Goal: Task Accomplishment & Management: Use online tool/utility

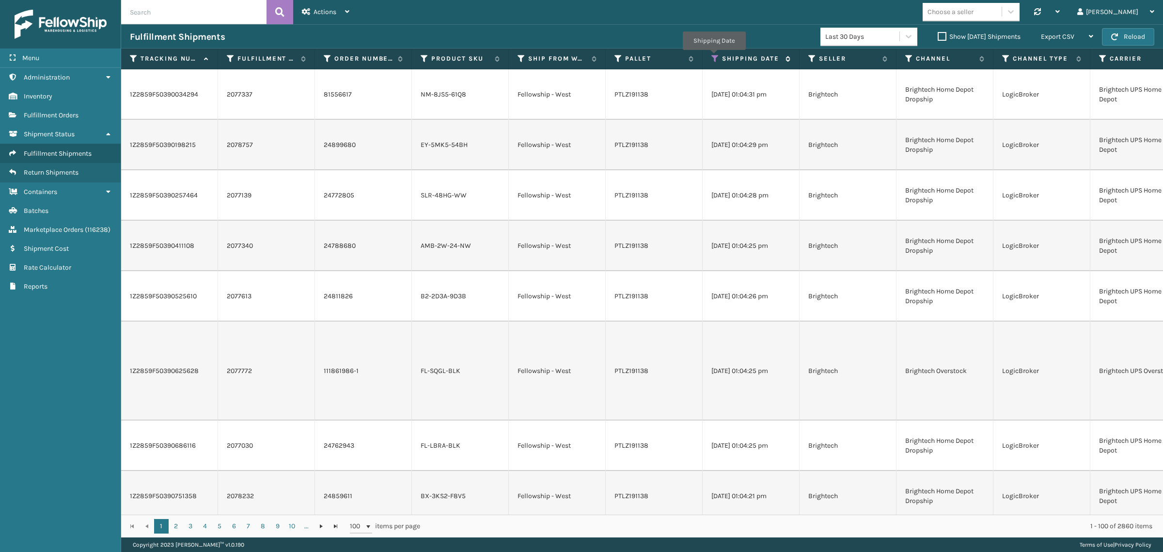
click at [714, 57] on icon at bounding box center [716, 58] width 8 height 9
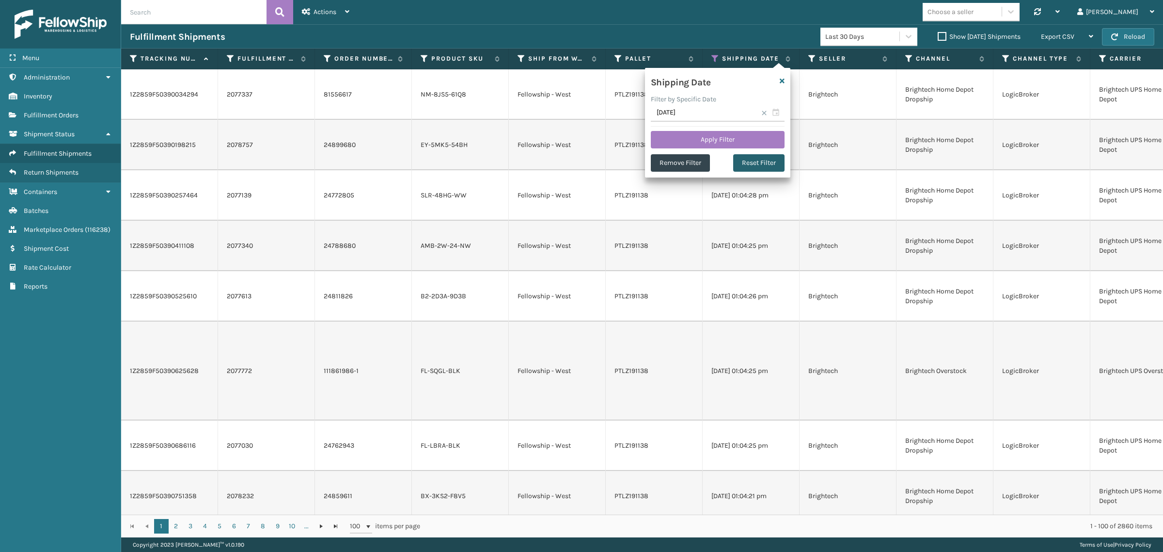
click at [762, 163] on button "Reset Filter" at bounding box center [758, 162] width 51 height 17
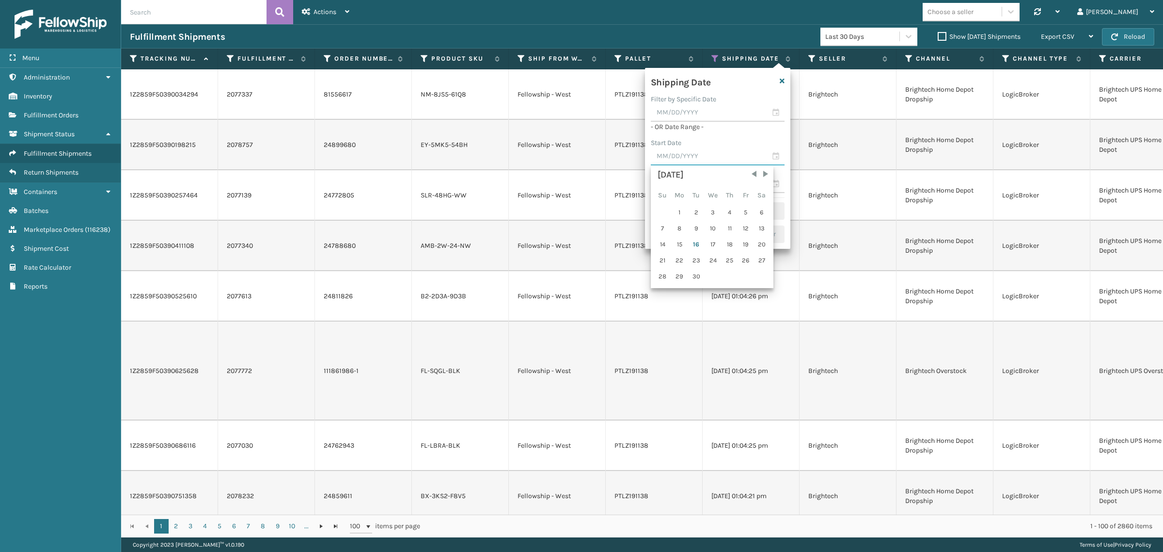
click at [721, 148] on input "text" at bounding box center [718, 156] width 134 height 17
click at [696, 226] on div "9" at bounding box center [696, 228] width 15 height 15
type input "[DATE]"
click at [702, 137] on input "text" at bounding box center [718, 140] width 134 height 17
click at [680, 224] on div "15" at bounding box center [680, 228] width 16 height 15
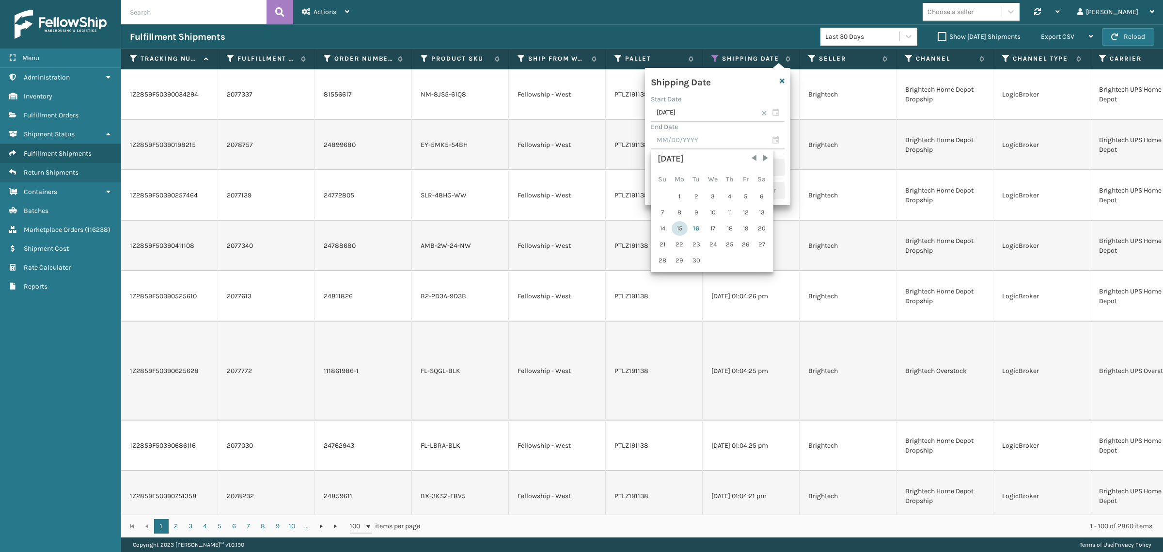
type input "[DATE]"
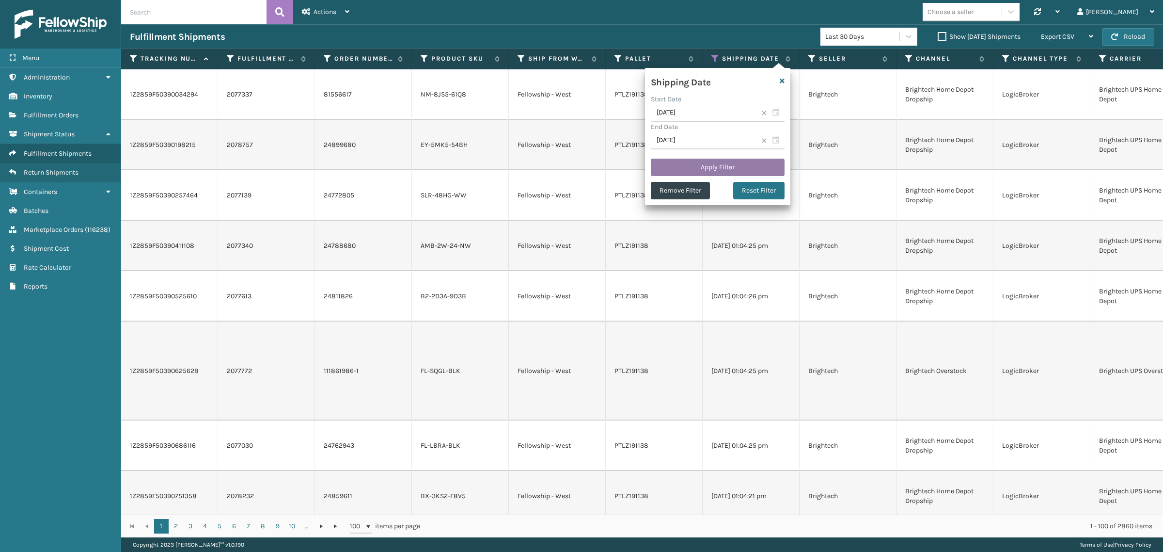
click at [711, 165] on button "Apply Filter" at bounding box center [718, 167] width 134 height 17
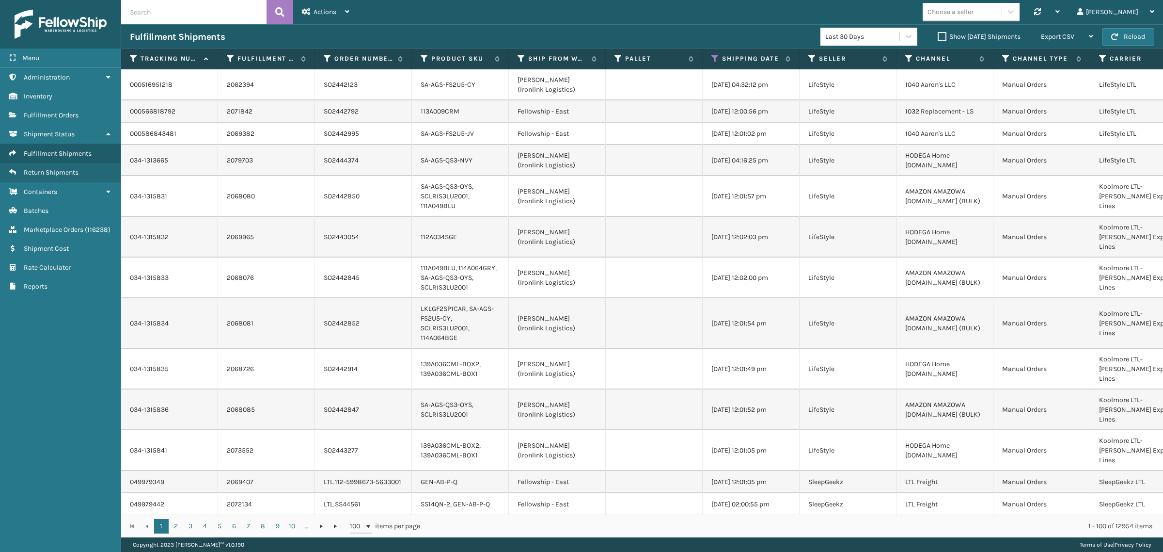
click at [938, 36] on label "Show [DATE] Shipments" at bounding box center [979, 36] width 83 height 8
click at [938, 36] on input "Show [DATE] Shipments" at bounding box center [938, 34] width 0 height 6
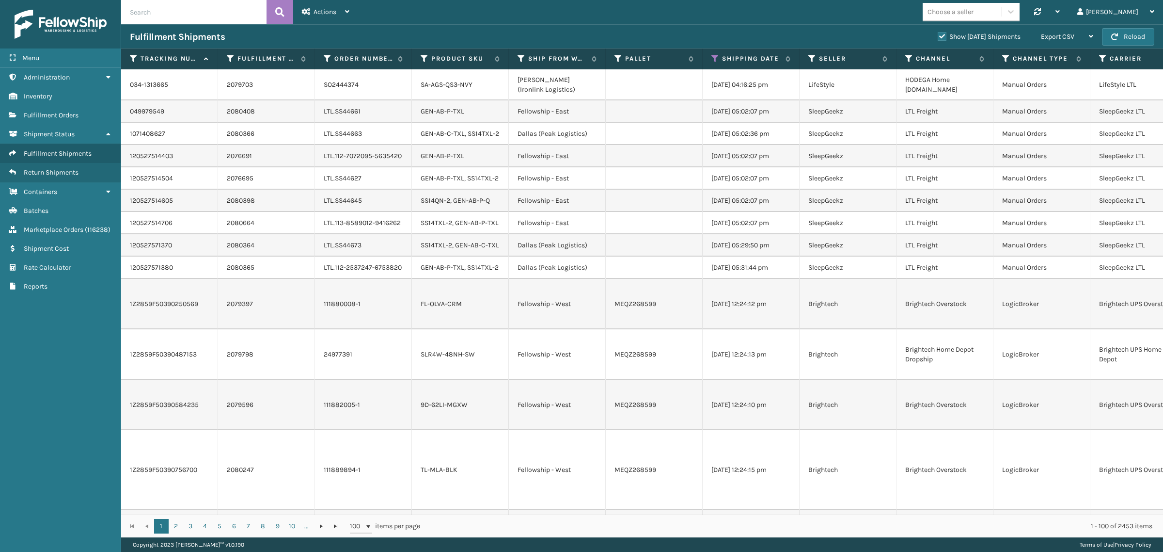
click at [938, 34] on label "Show [DATE] Shipments" at bounding box center [979, 36] width 83 height 8
click at [938, 34] on input "Show [DATE] Shipments" at bounding box center [938, 34] width 0 height 6
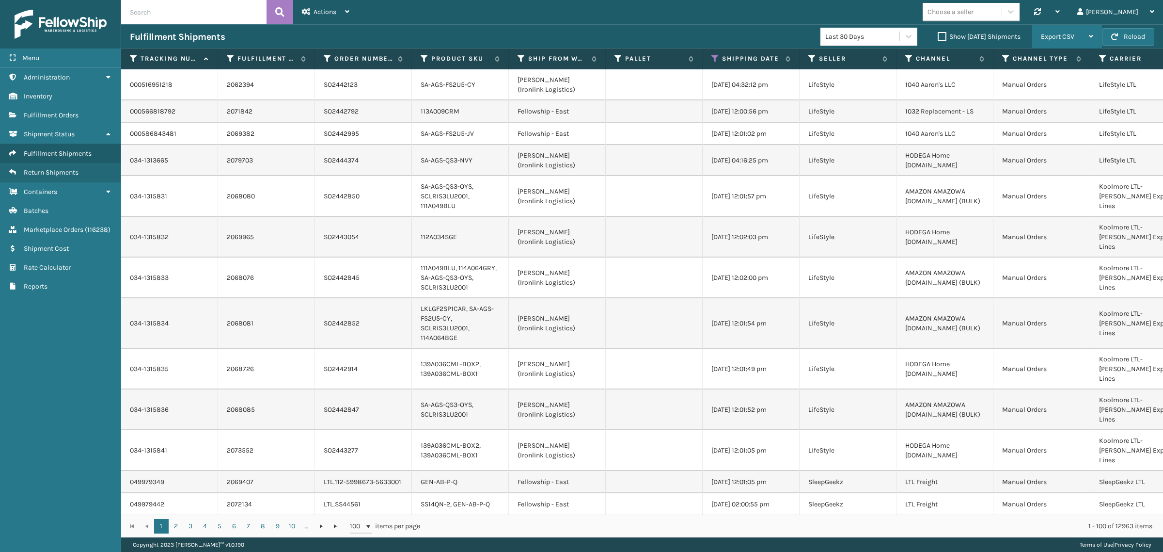
click at [1076, 34] on div "Export CSV" at bounding box center [1067, 37] width 52 height 24
click at [1060, 90] on li "Export All Pages" at bounding box center [1037, 89] width 130 height 26
click at [717, 60] on icon at bounding box center [716, 58] width 8 height 9
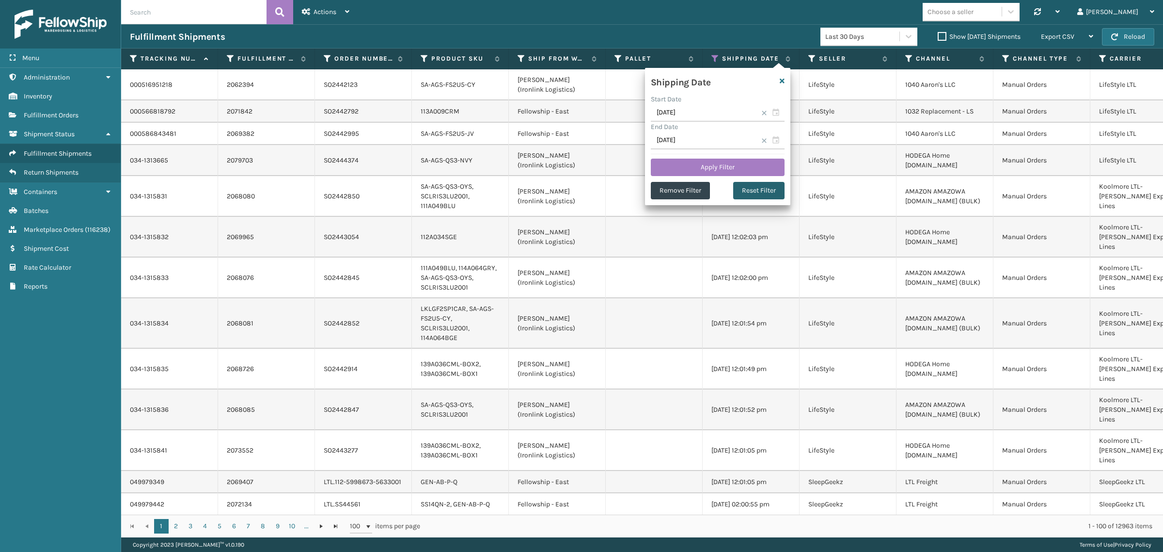
click at [758, 188] on button "Reset Filter" at bounding box center [758, 190] width 51 height 17
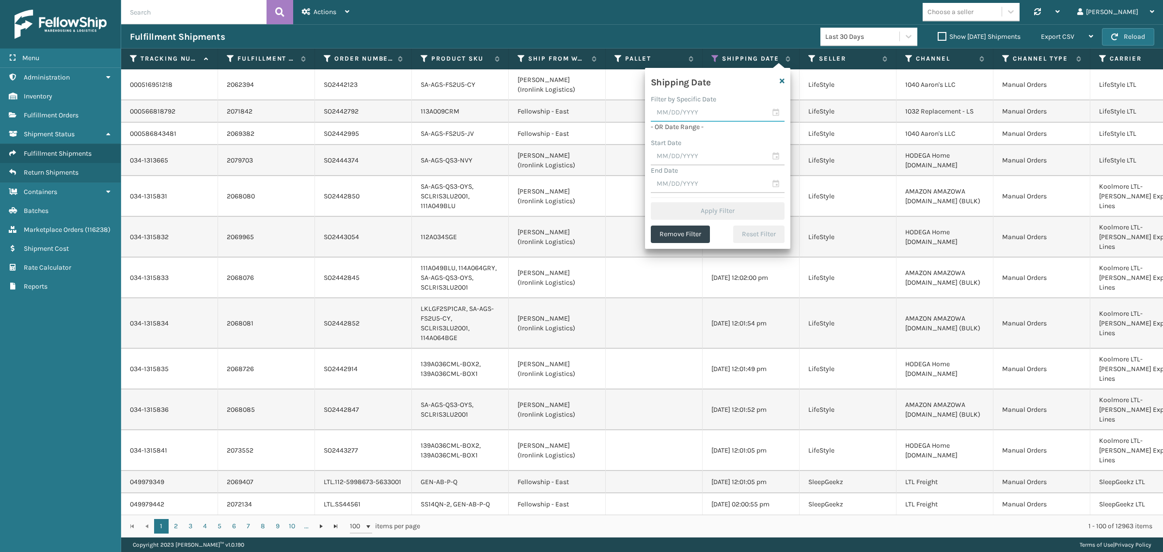
click at [682, 111] on input "text" at bounding box center [718, 112] width 134 height 17
click at [676, 197] on div "15" at bounding box center [680, 200] width 16 height 15
type input "[DATE]"
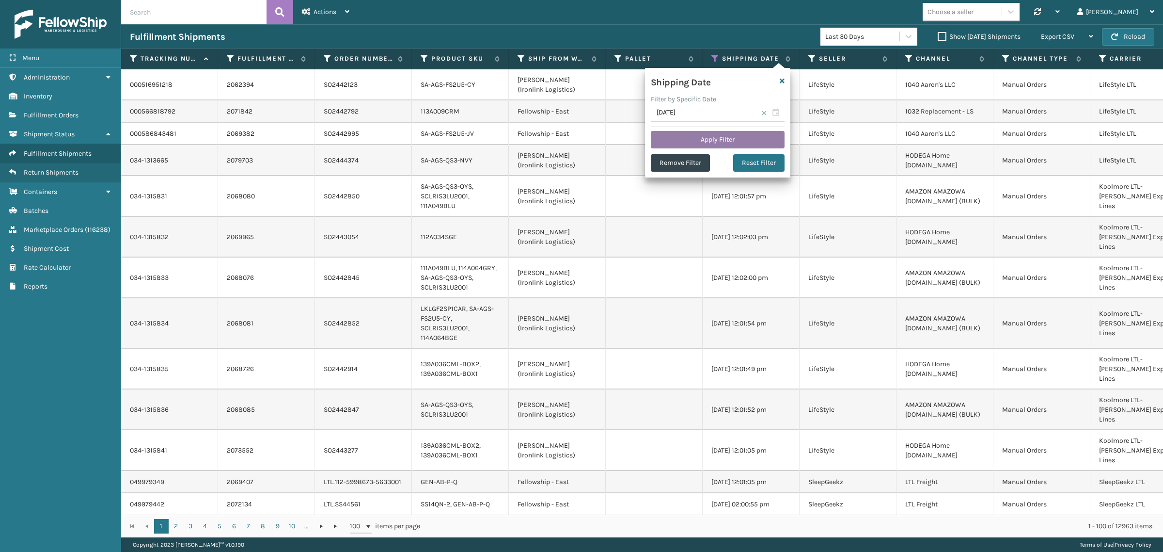
click at [684, 134] on button "Apply Filter" at bounding box center [718, 139] width 134 height 17
